Goal: Navigation & Orientation: Find specific page/section

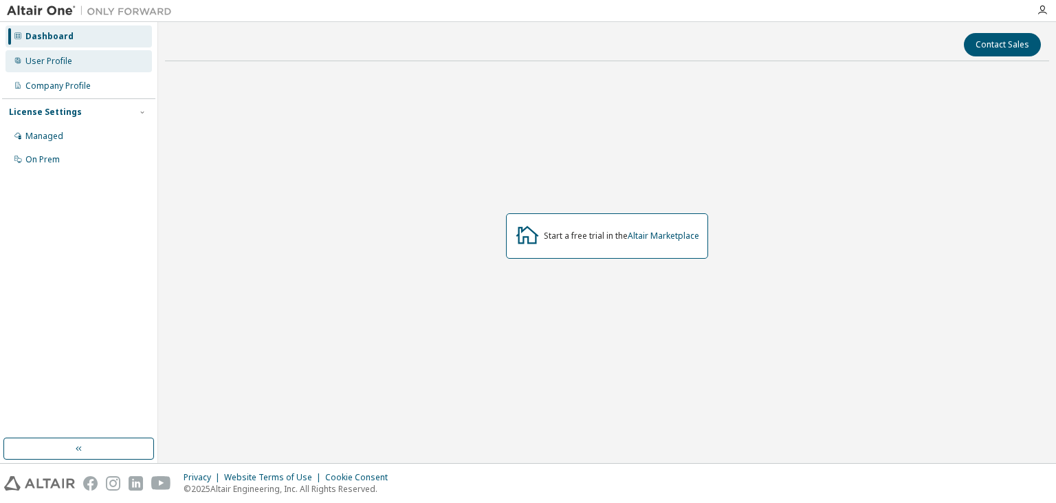
click at [111, 62] on div "User Profile" at bounding box center [79, 61] width 146 height 22
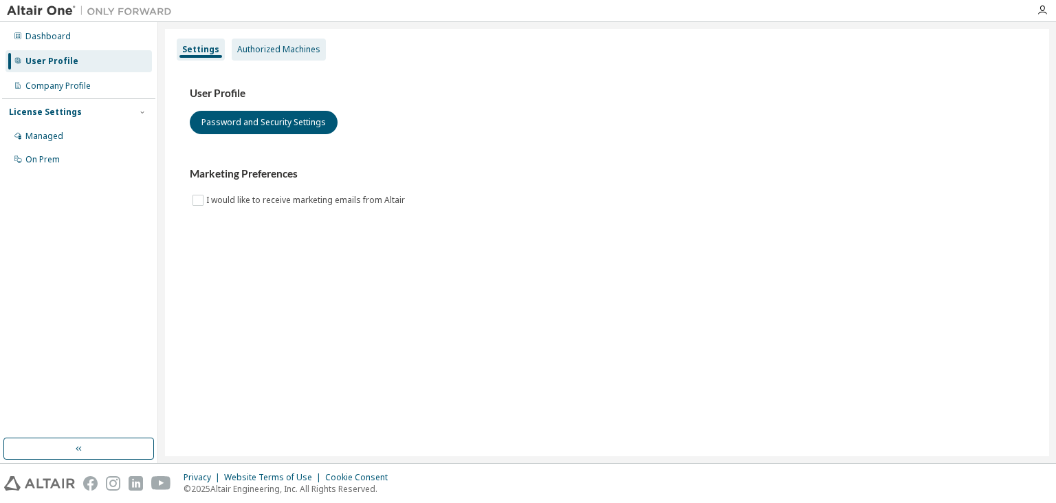
click at [259, 45] on div "Authorized Machines" at bounding box center [278, 49] width 83 height 11
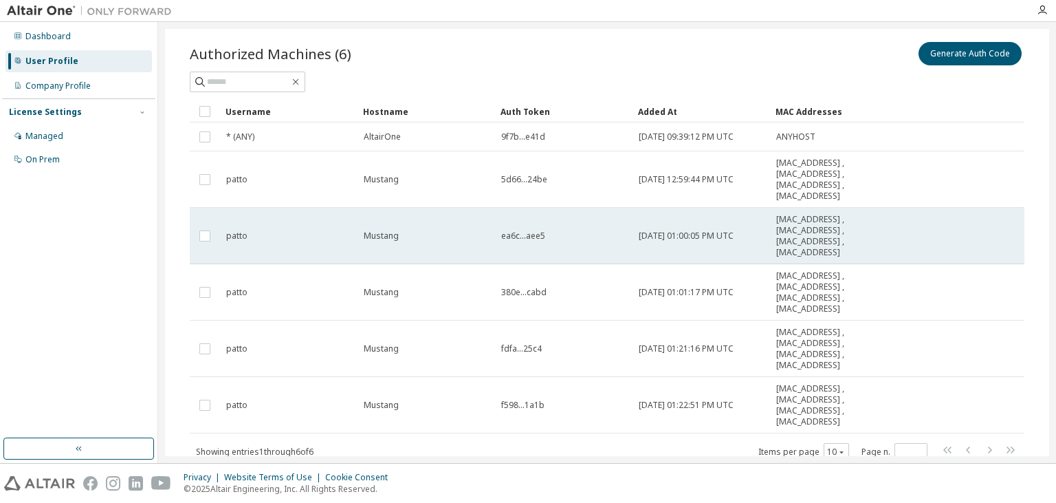
scroll to position [38, 0]
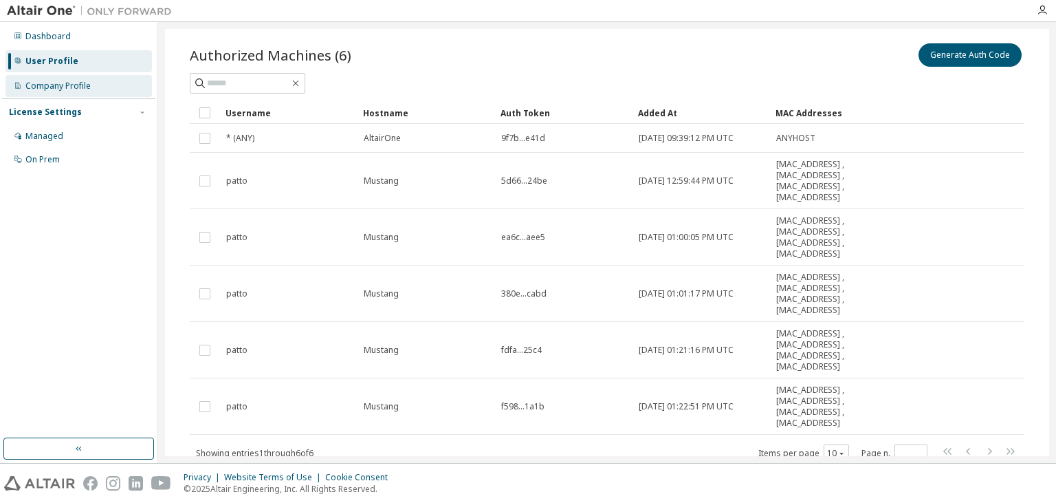
click at [102, 84] on div "Company Profile" at bounding box center [79, 86] width 146 height 22
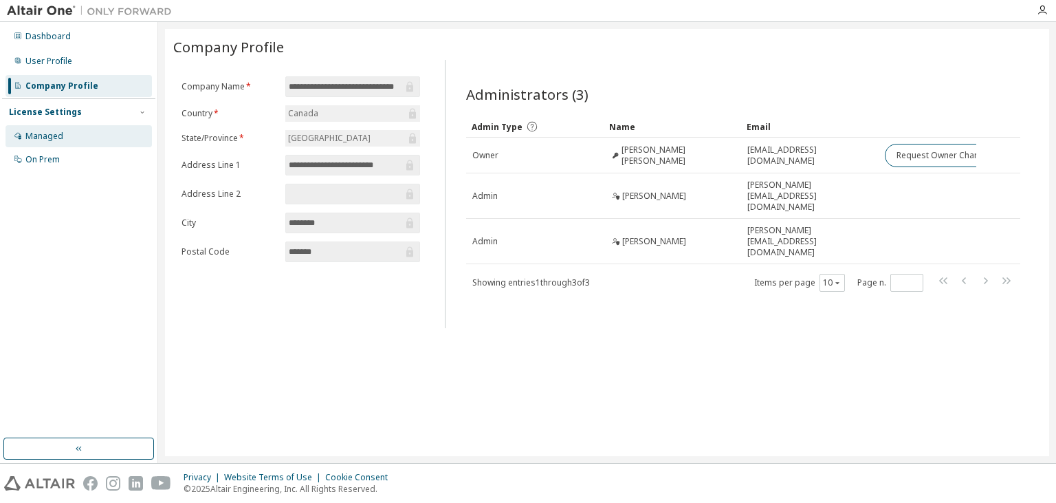
click at [83, 132] on div "Managed" at bounding box center [79, 136] width 146 height 22
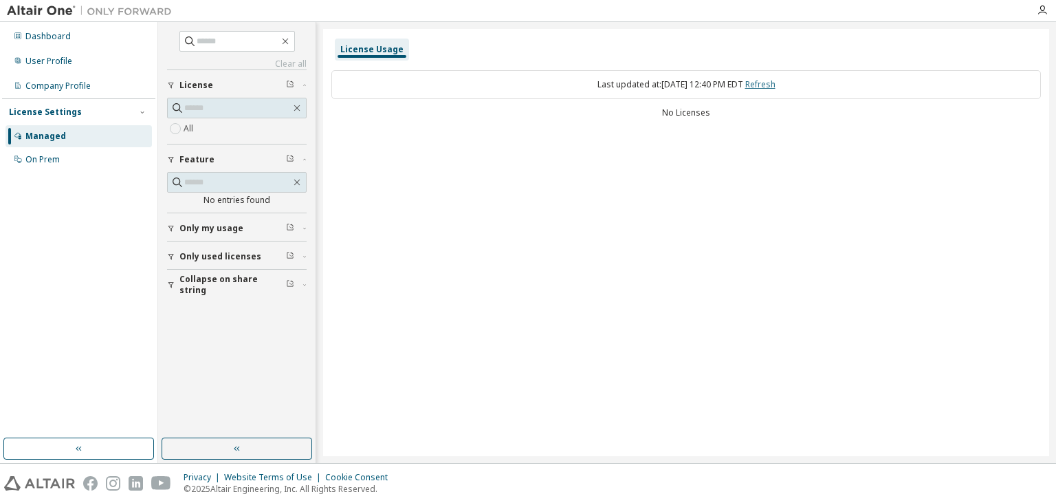
click at [776, 84] on link "Refresh" at bounding box center [760, 84] width 30 height 12
click at [210, 230] on span "Only my usage" at bounding box center [211, 228] width 64 height 11
drag, startPoint x: 236, startPoint y: 311, endPoint x: 224, endPoint y: 296, distance: 19.7
click at [224, 296] on div "Collapse on share string Only used licenses Only my usage Yes No Feature No ent…" at bounding box center [237, 202] width 140 height 267
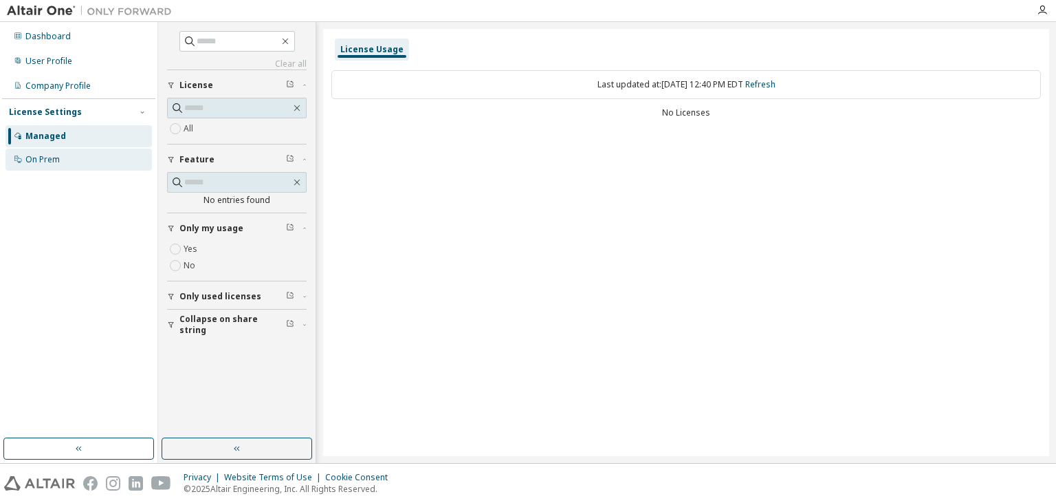
click at [64, 155] on div "On Prem" at bounding box center [79, 160] width 146 height 22
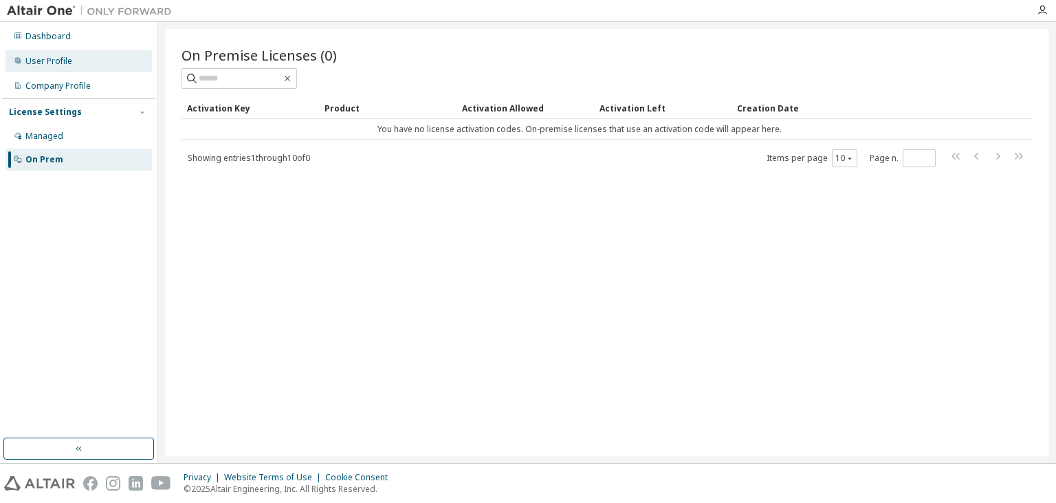
click at [61, 53] on div "User Profile" at bounding box center [79, 61] width 146 height 22
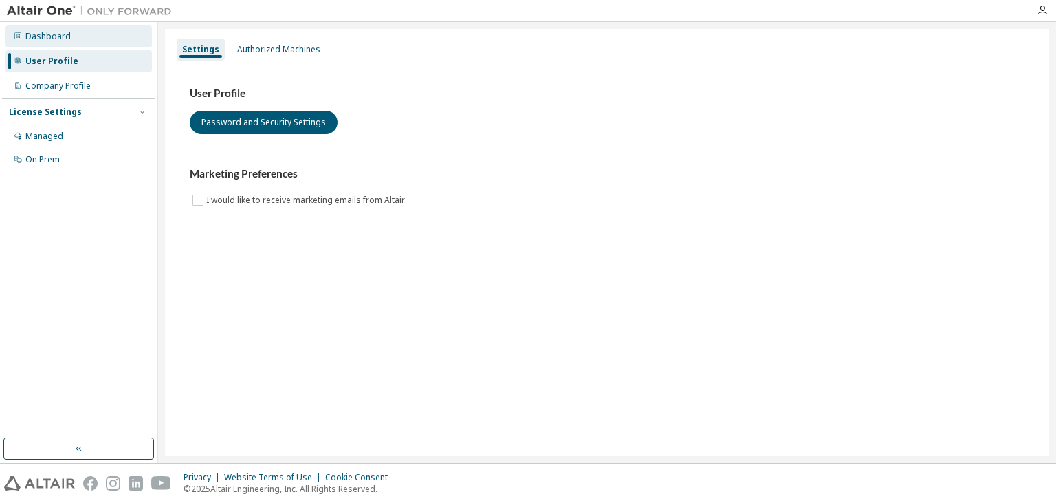
click at [84, 36] on div "Dashboard" at bounding box center [79, 36] width 146 height 22
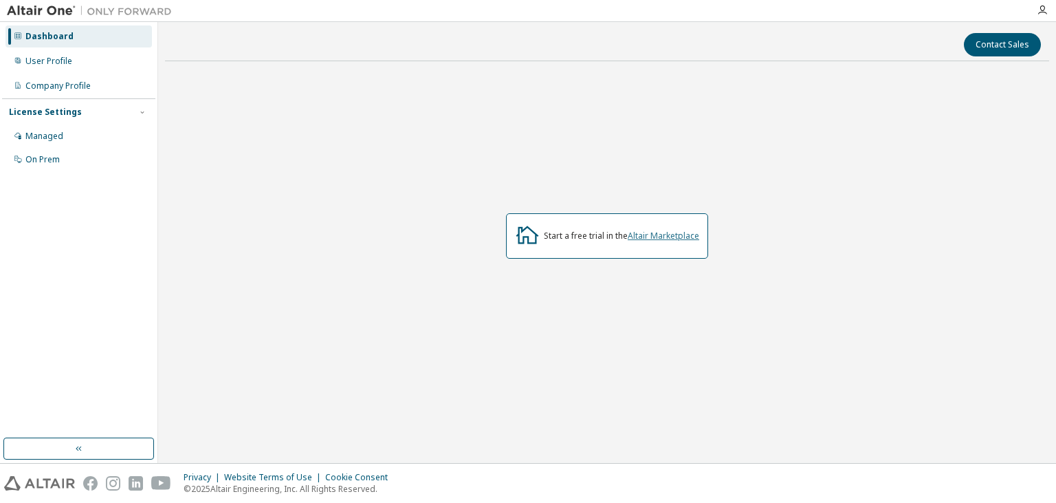
click at [681, 232] on link "Altair Marketplace" at bounding box center [664, 236] width 72 height 12
